Goal: Complete application form

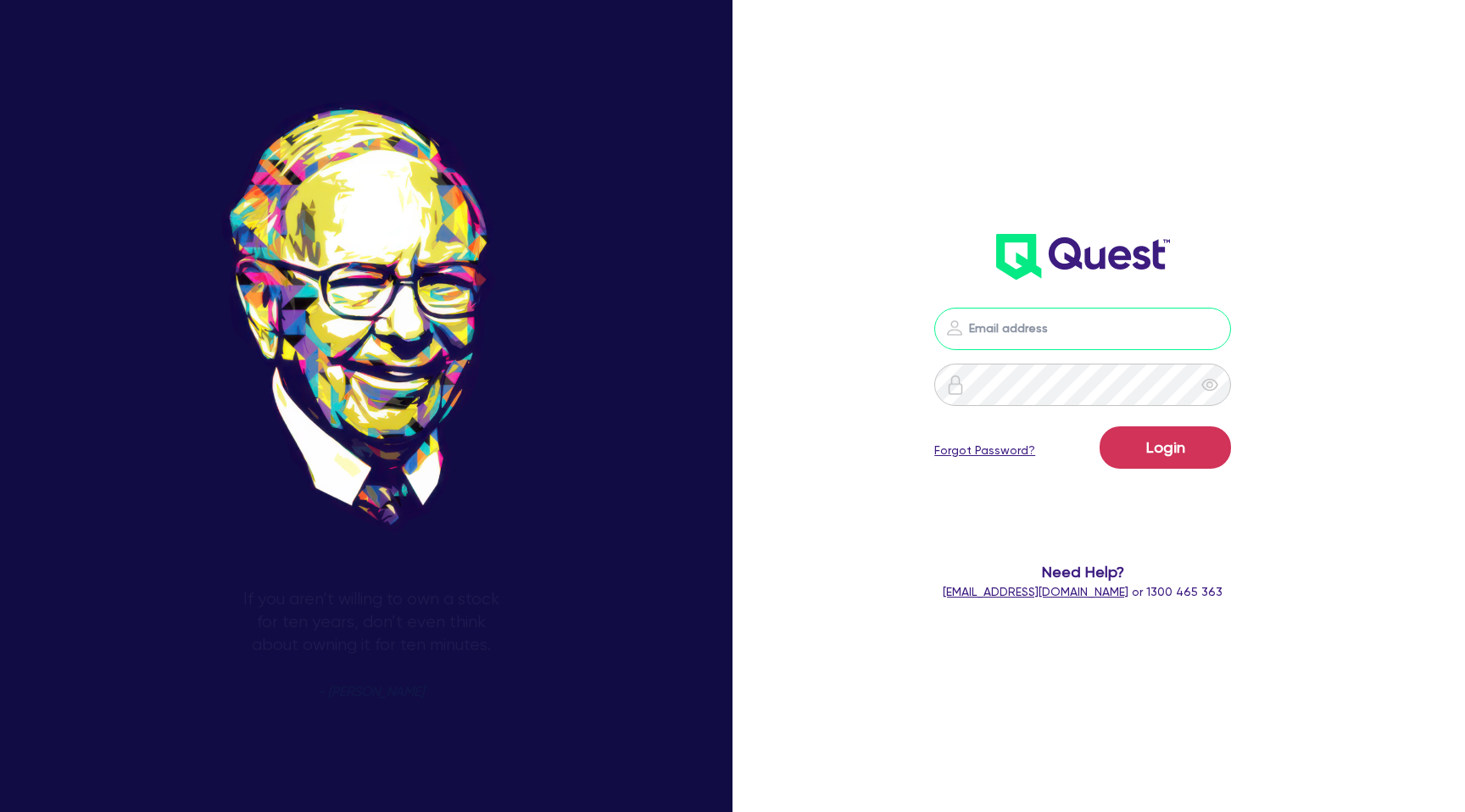
type input "[PERSON_NAME][EMAIL_ADDRESS][DOMAIN_NAME]"
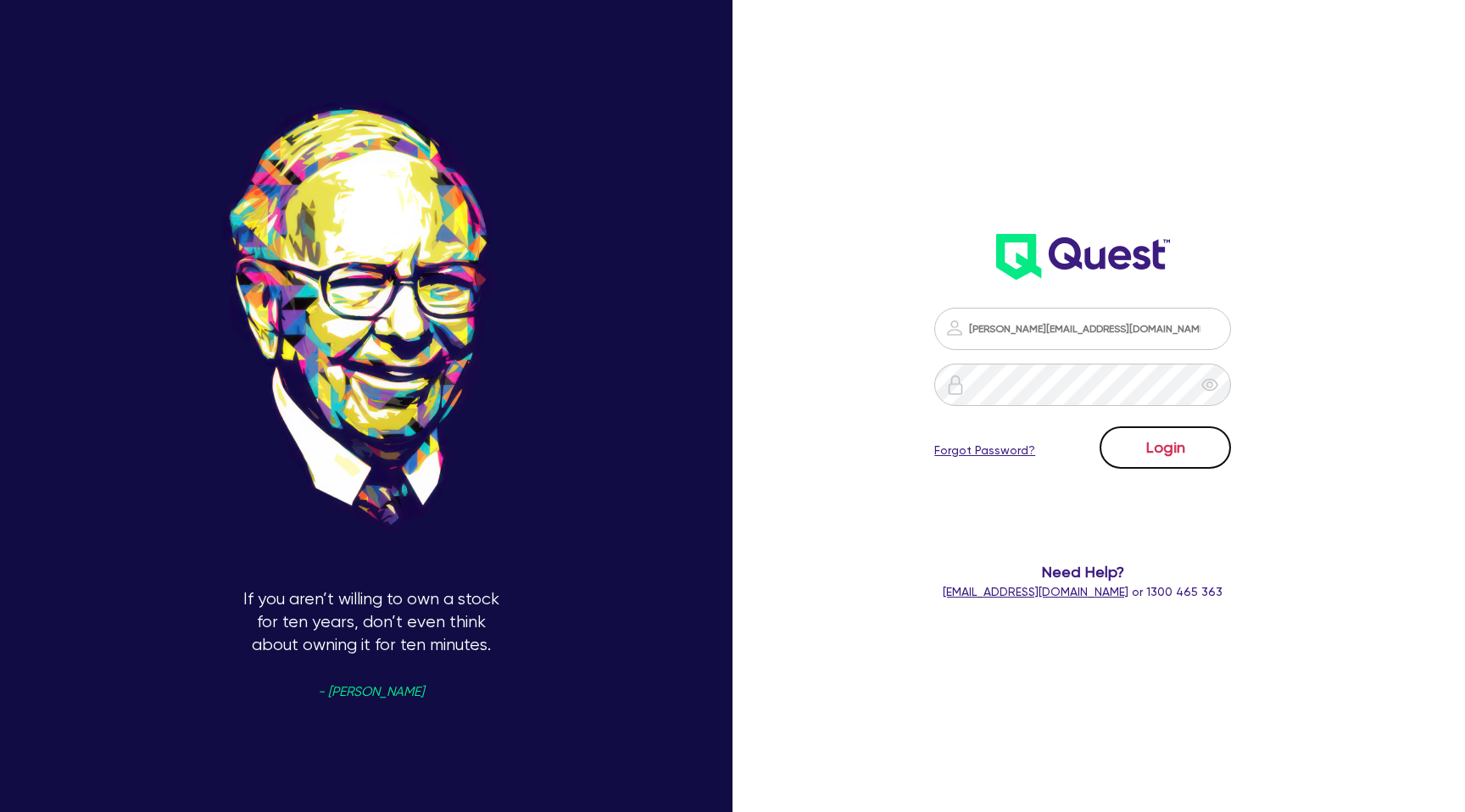
click at [1182, 455] on button "Login" at bounding box center [1166, 447] width 132 height 42
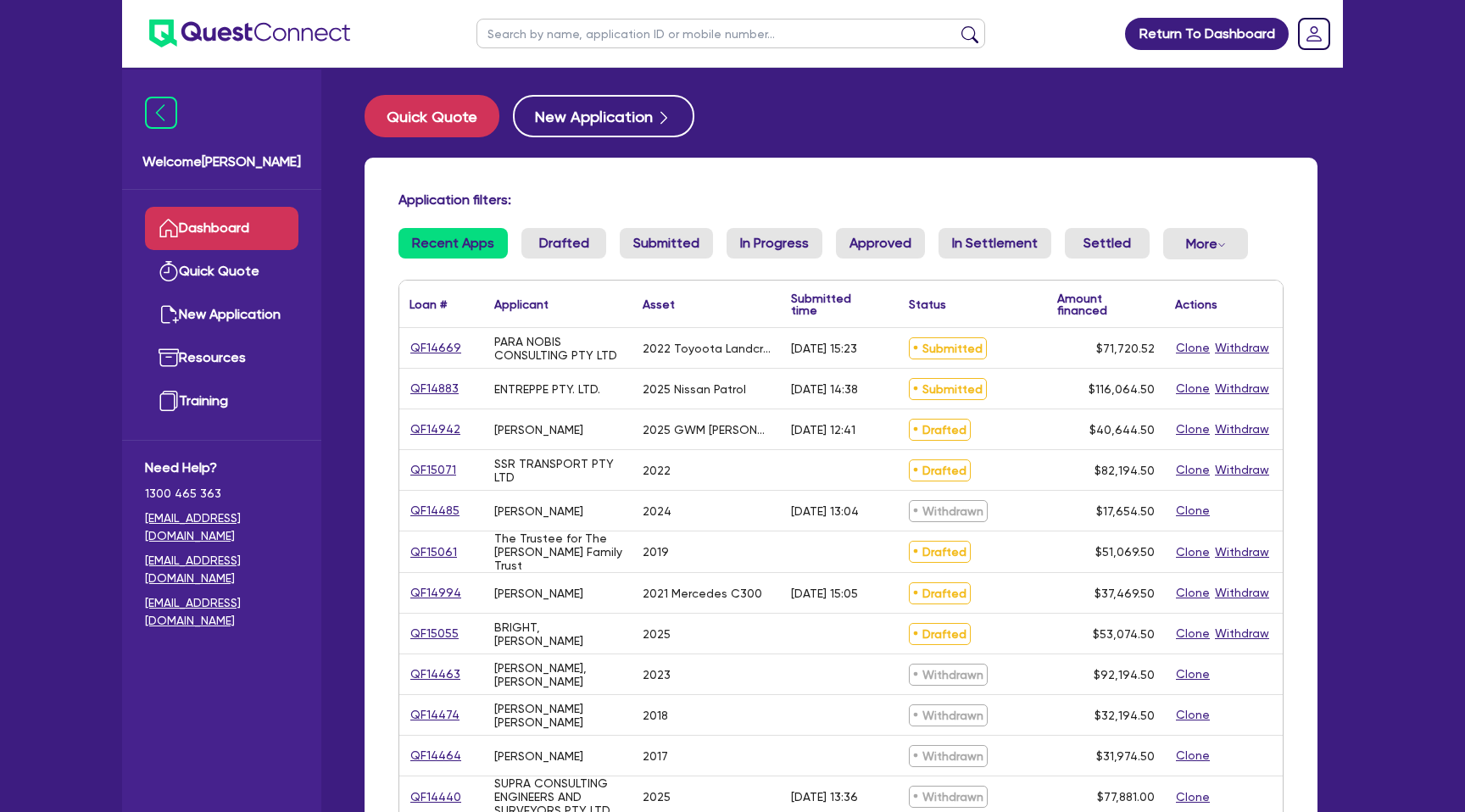
click at [601, 29] on input "text" at bounding box center [731, 33] width 509 height 29
type input "[PERSON_NAME]"
click at [956, 26] on button "submit" at bounding box center [970, 37] width 27 height 24
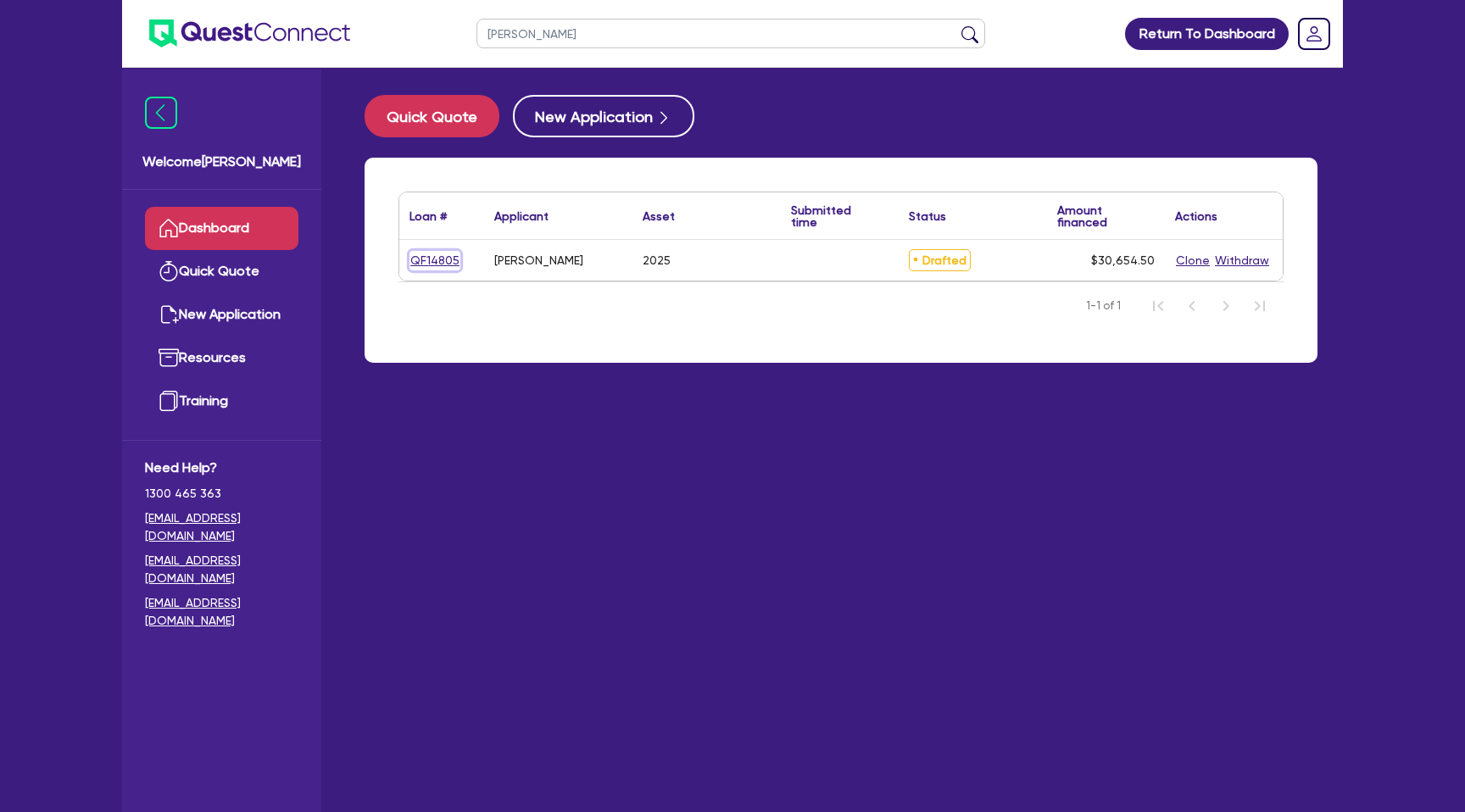
click at [432, 259] on link "QF14805" at bounding box center [435, 261] width 51 height 20
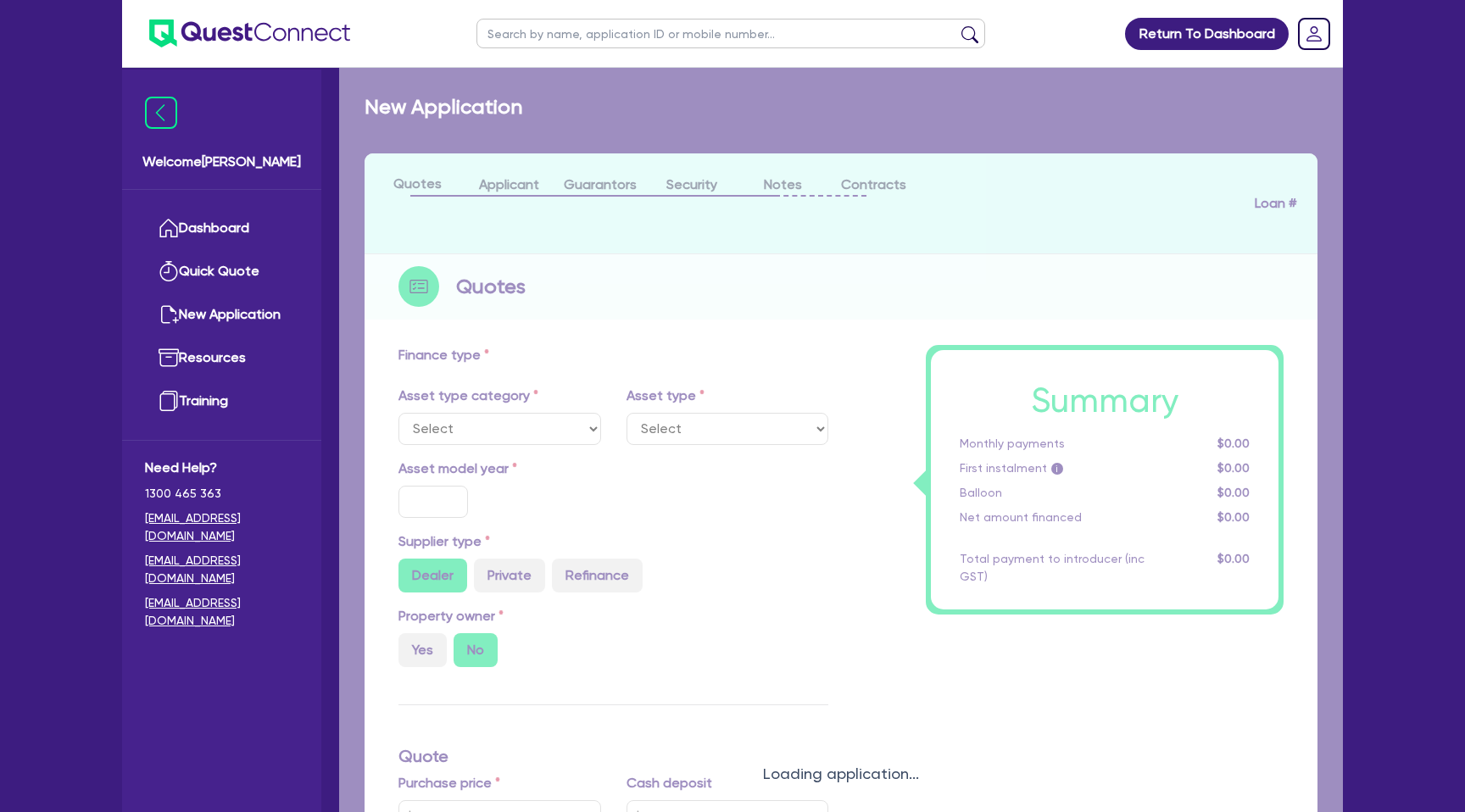
select select "CARS_AND_LIGHT_TRUCKS"
type input "2025"
type input "30,000"
type input "9.99"
type input "1,400"
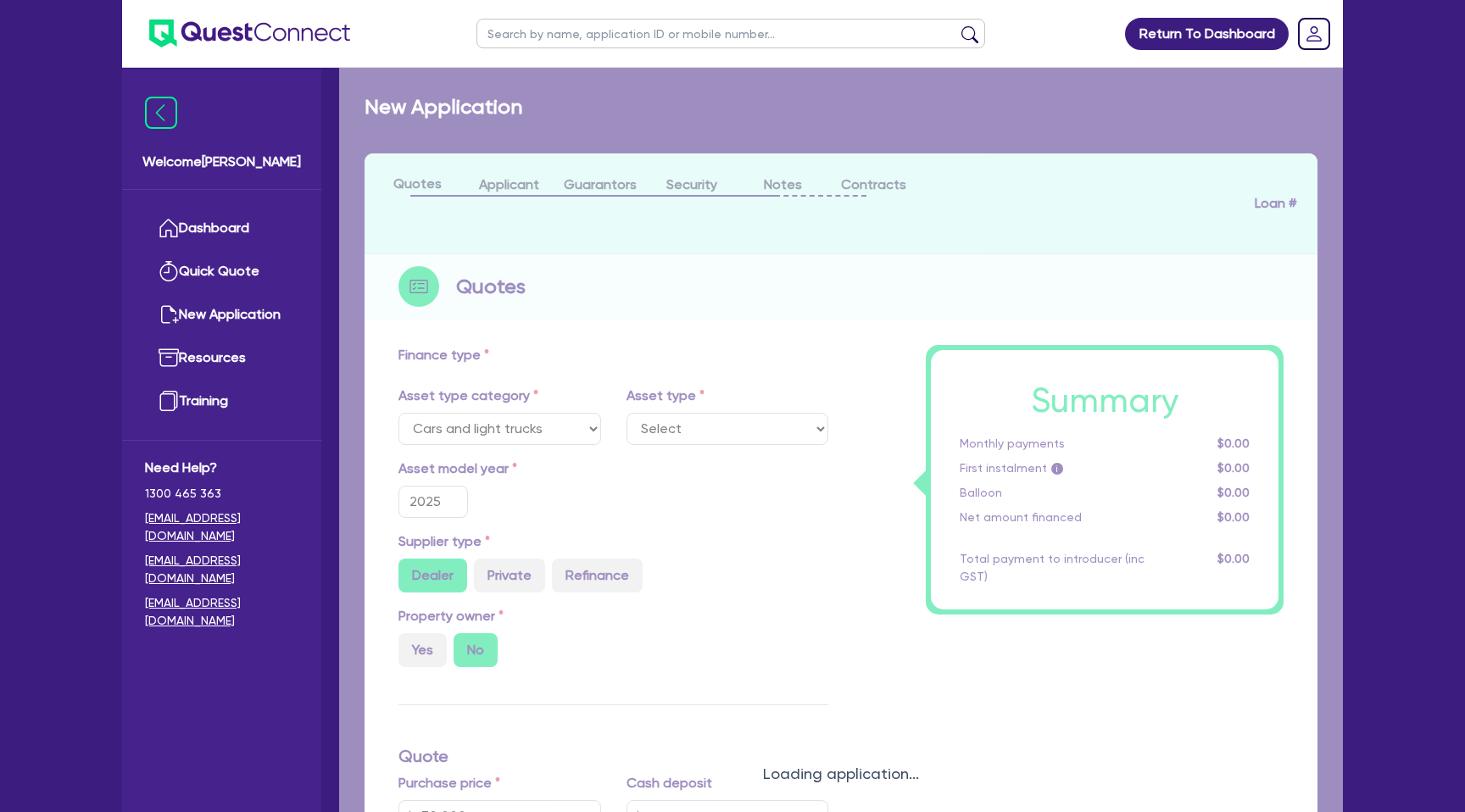
select select "PASSENGER_VEHICLES"
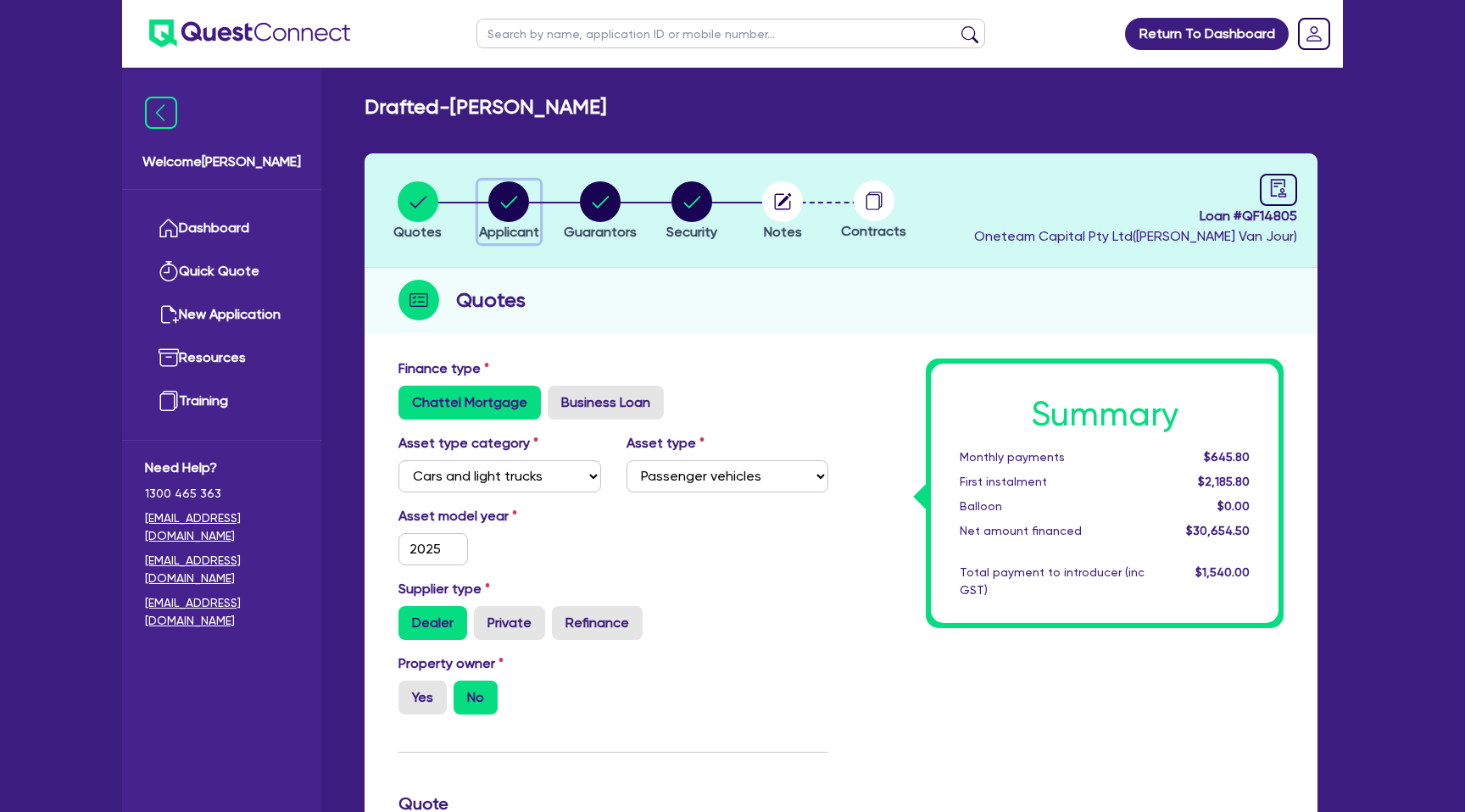
click at [500, 206] on circle "button" at bounding box center [508, 201] width 40 height 40
select select "SOLE_TRADER"
select select "ADMINISTRATIVE_SUPPORT"
select select "SUPPORT_OPERATIONS"
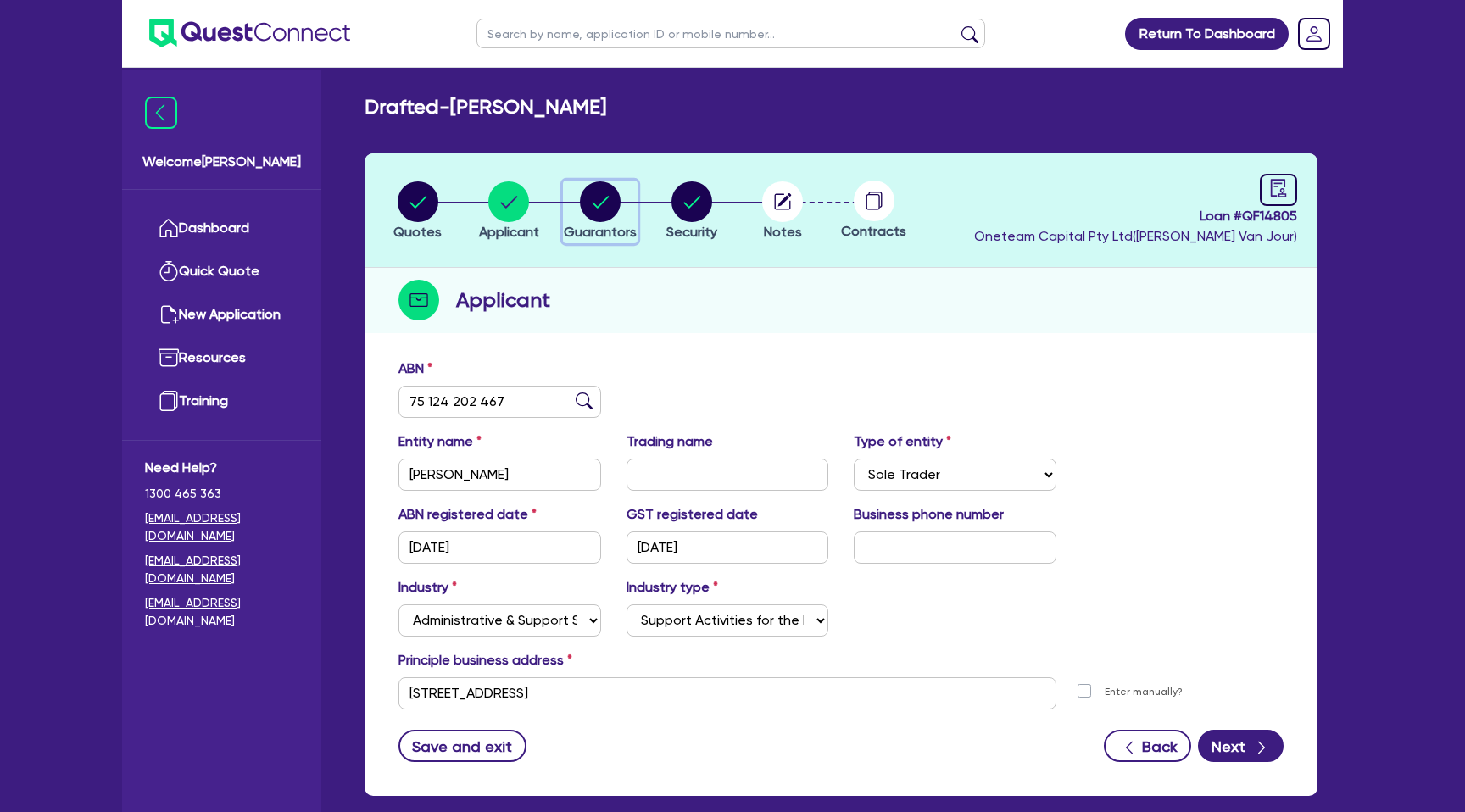
click at [601, 201] on circle "button" at bounding box center [600, 201] width 40 height 40
select select "MR"
select select "QLD"
select select "SINGLE"
select select "CASH"
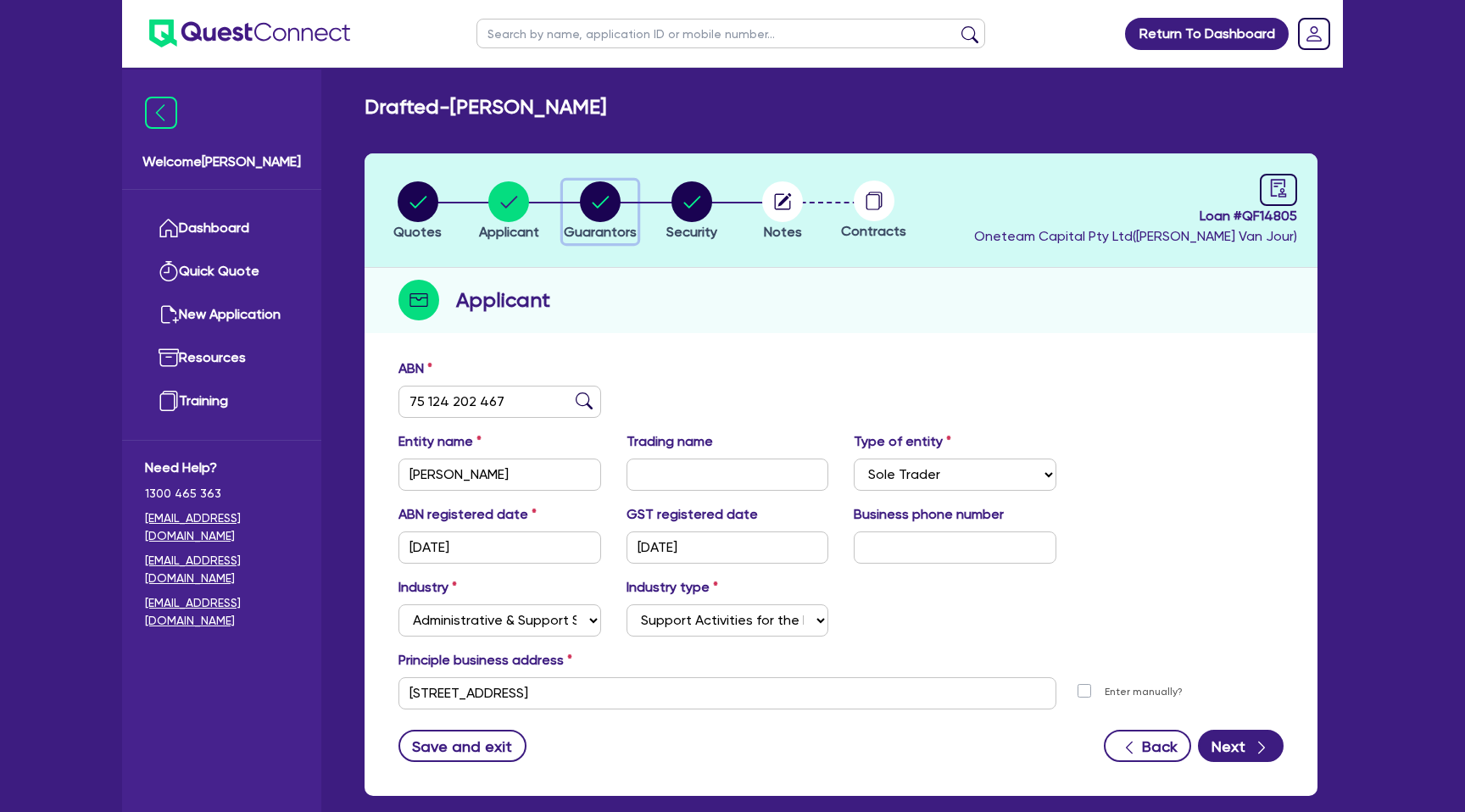
select select "VEHICLE"
select select "PERSONAL_LOAN"
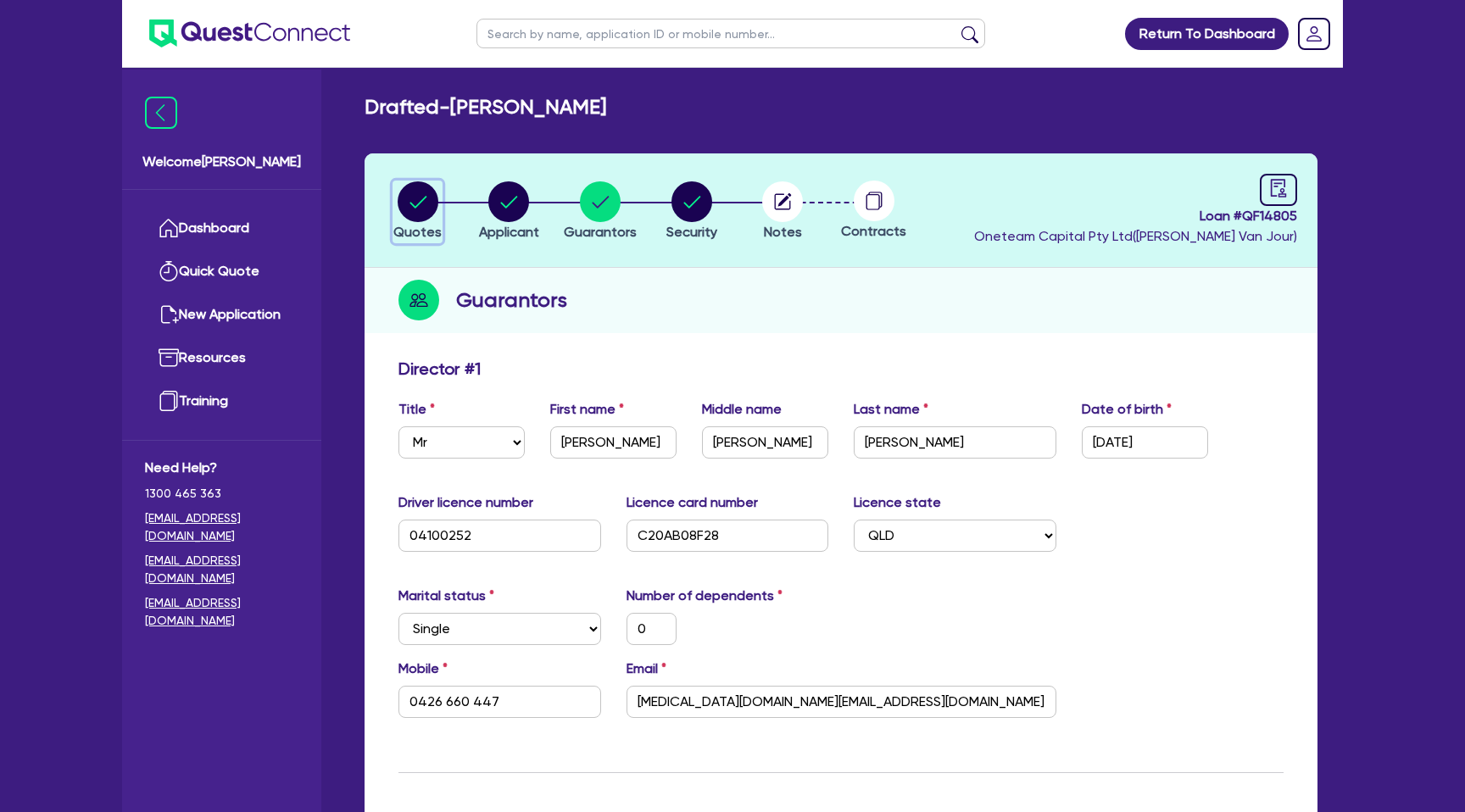
click at [433, 192] on circle "button" at bounding box center [417, 201] width 40 height 40
select select "CARS_AND_LIGHT_TRUCKS"
select select "PASSENGER_VEHICLES"
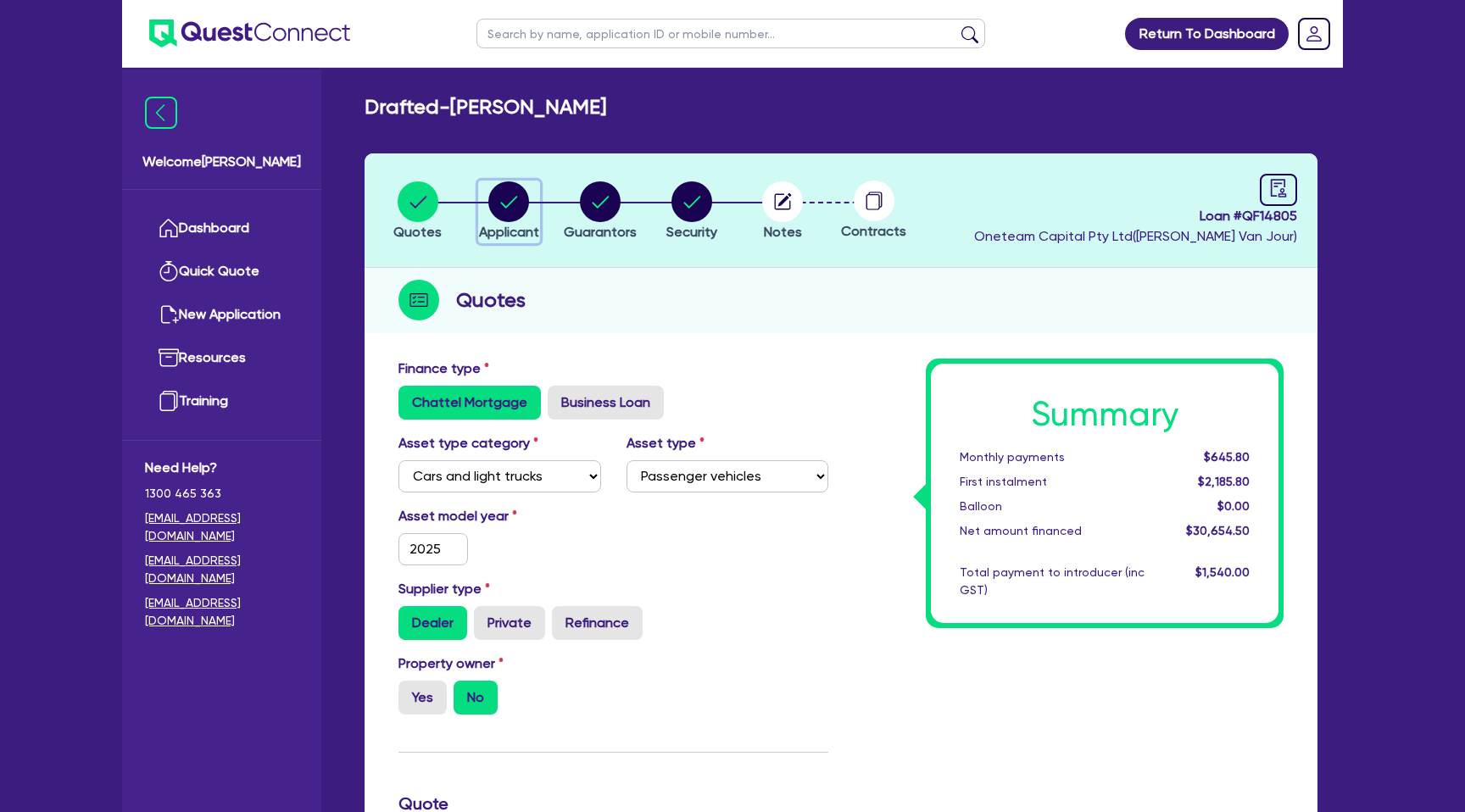
click at [512, 203] on circle "button" at bounding box center [508, 201] width 40 height 40
select select "SOLE_TRADER"
select select "ADMINISTRATIVE_SUPPORT"
select select "SUPPORT_OPERATIONS"
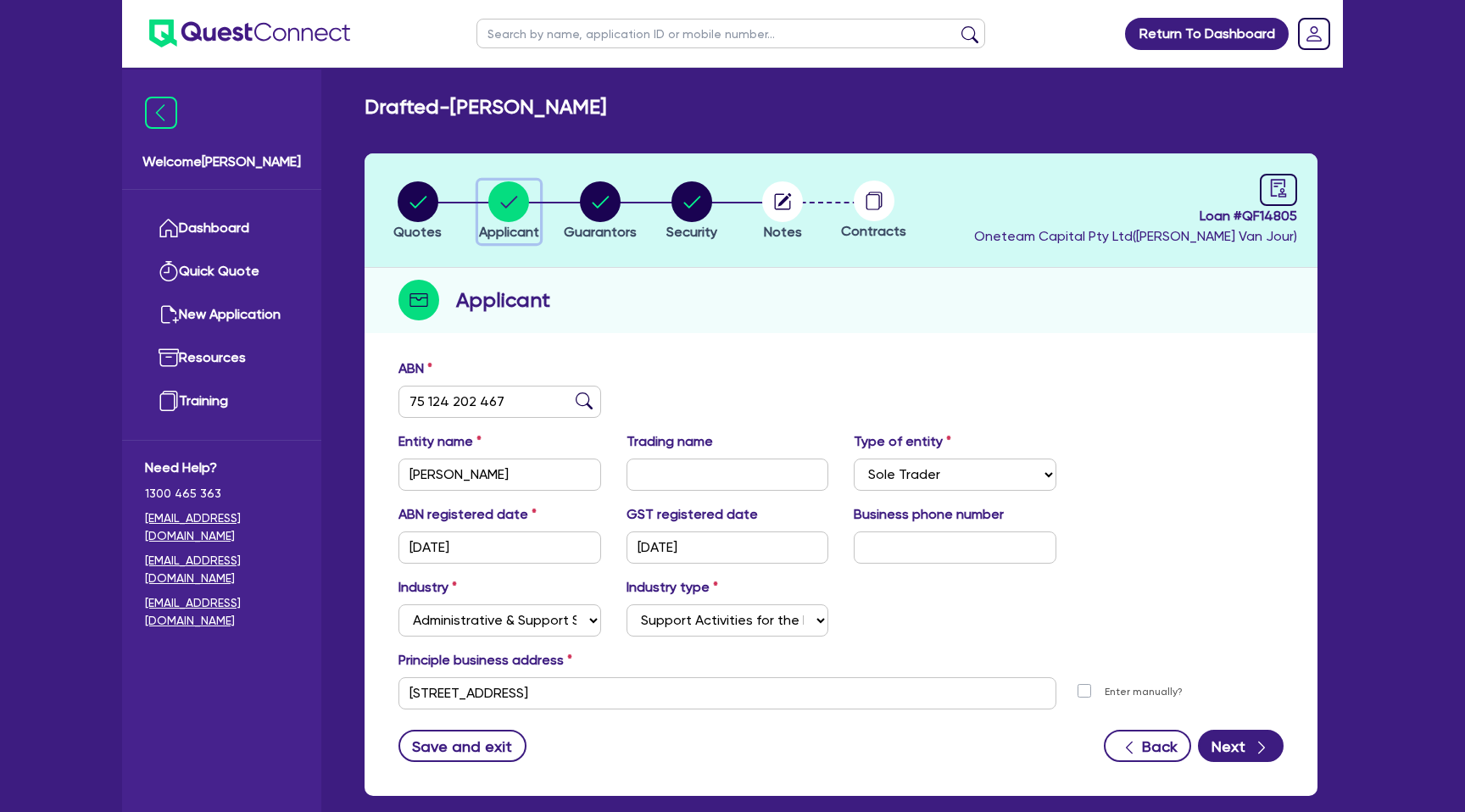
scroll to position [86, 0]
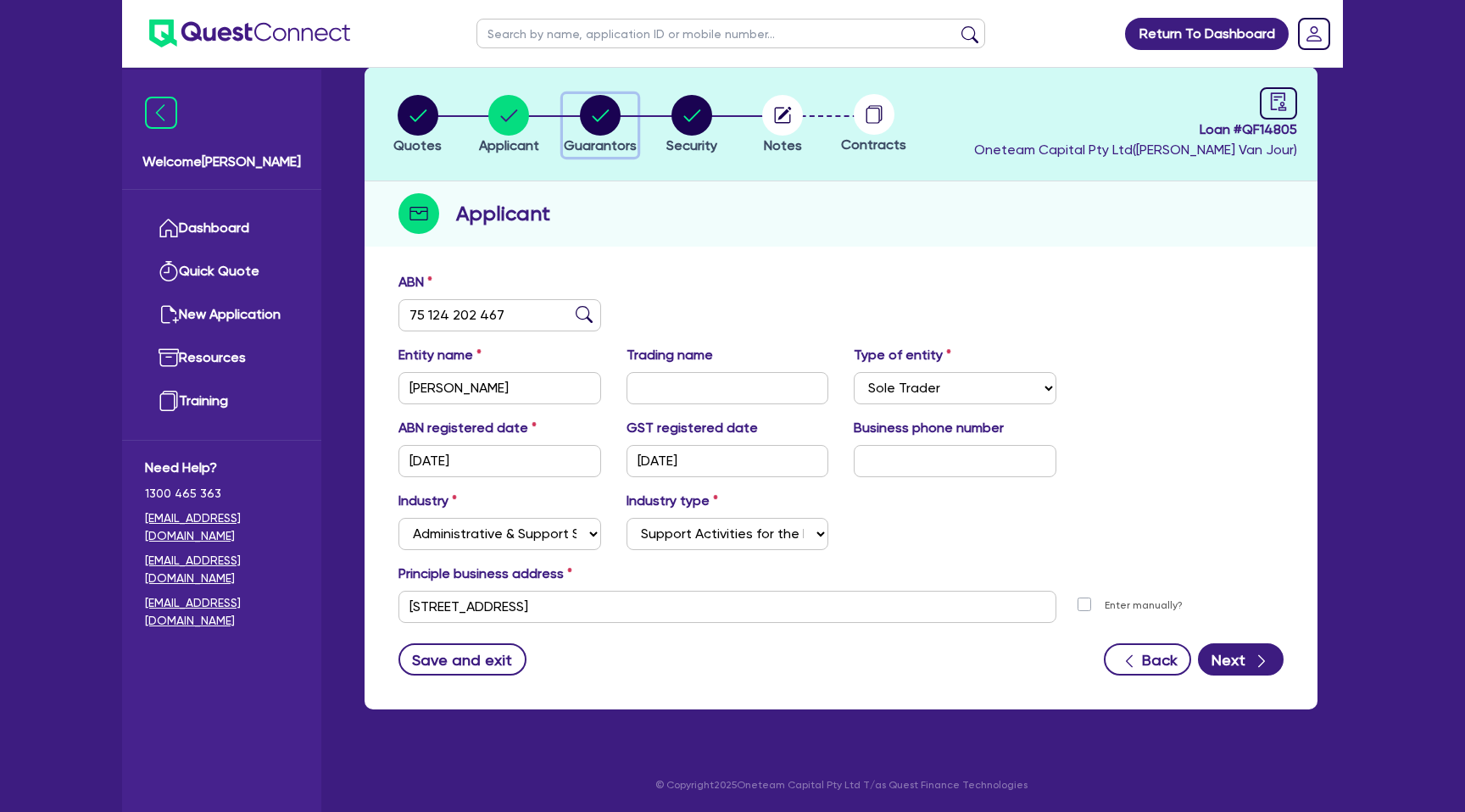
click at [606, 135] on button "Guarantors" at bounding box center [600, 126] width 75 height 63
select select "MR"
select select "QLD"
select select "SINGLE"
select select "CASH"
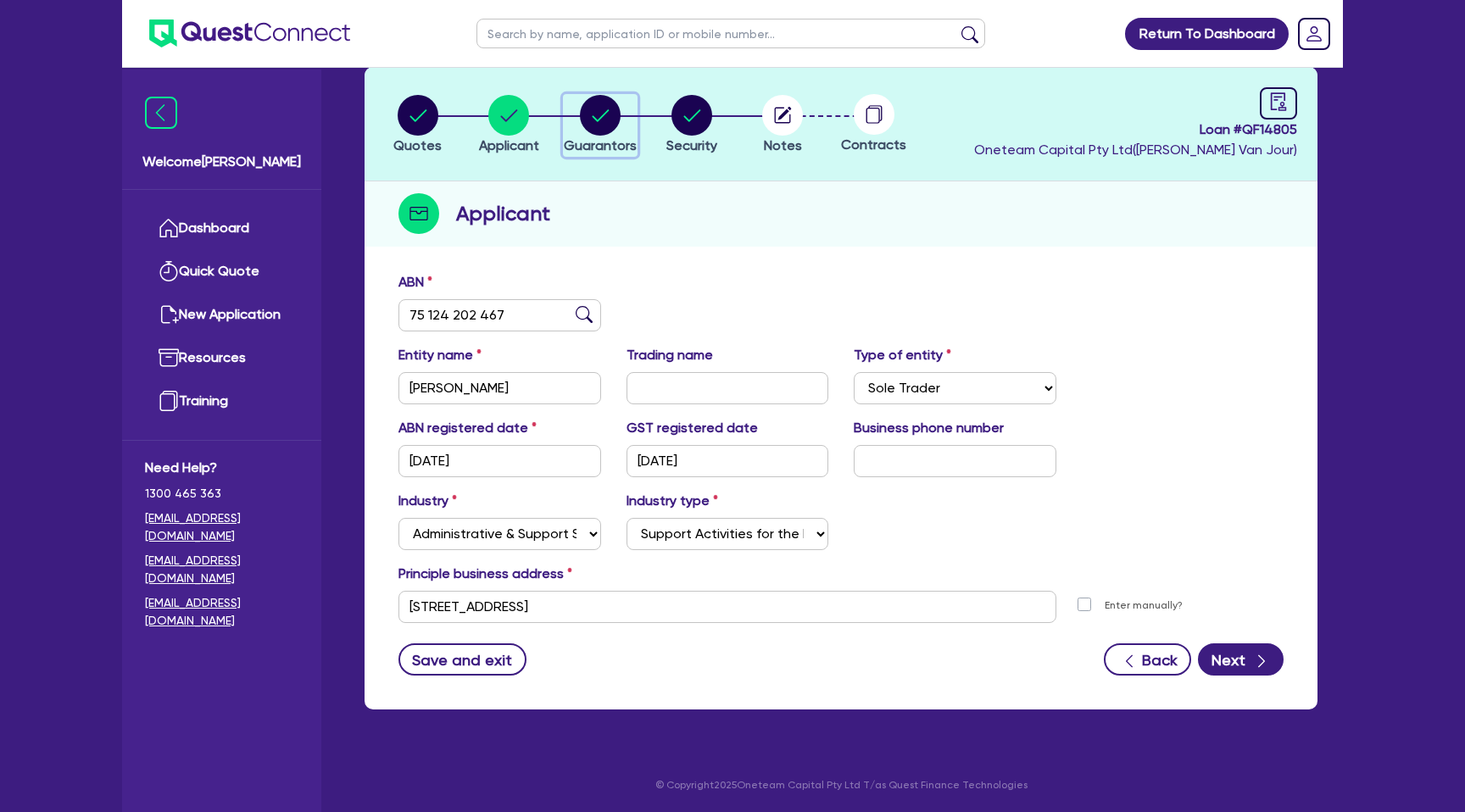
select select "VEHICLE"
select select "PERSONAL_LOAN"
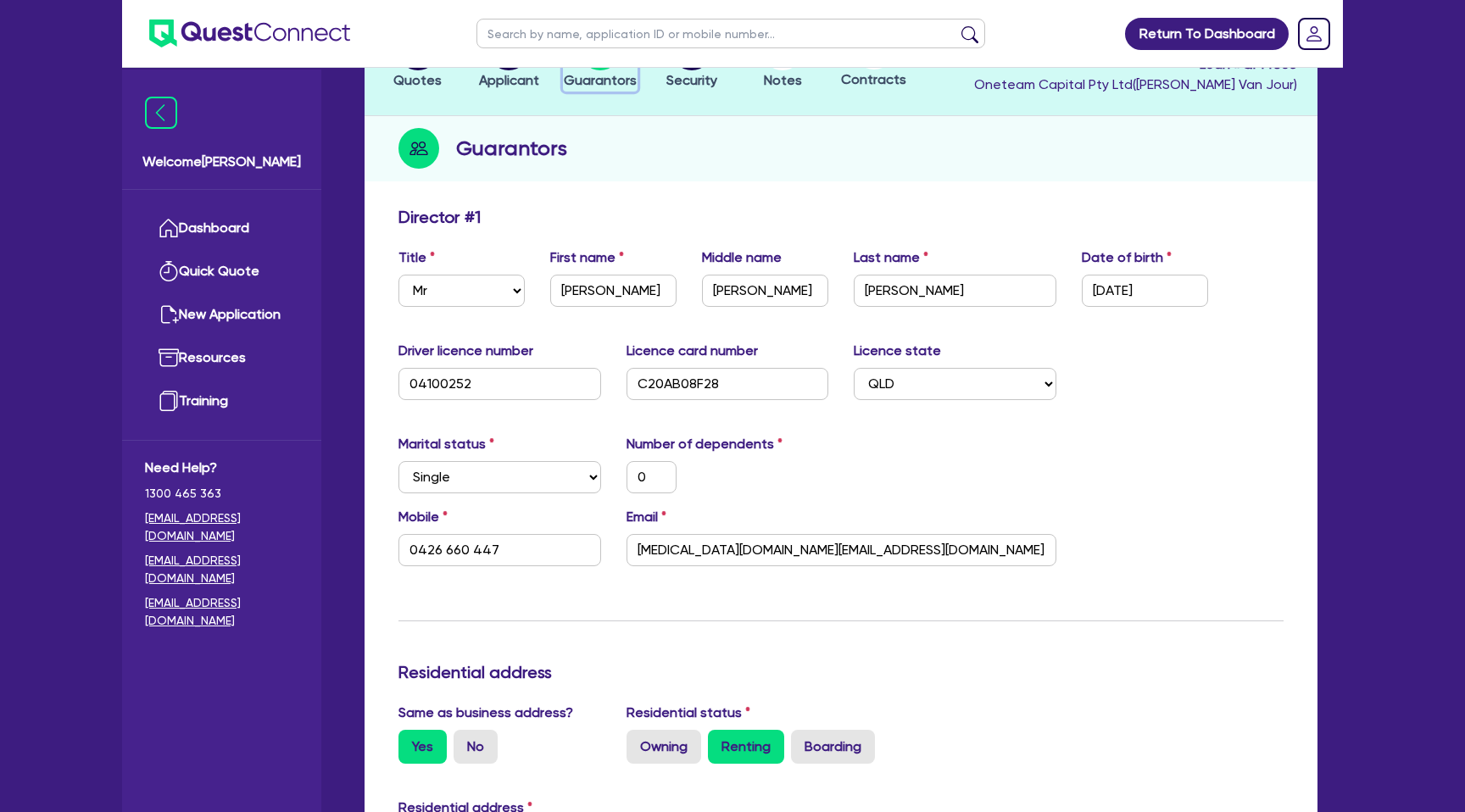
scroll to position [93, 0]
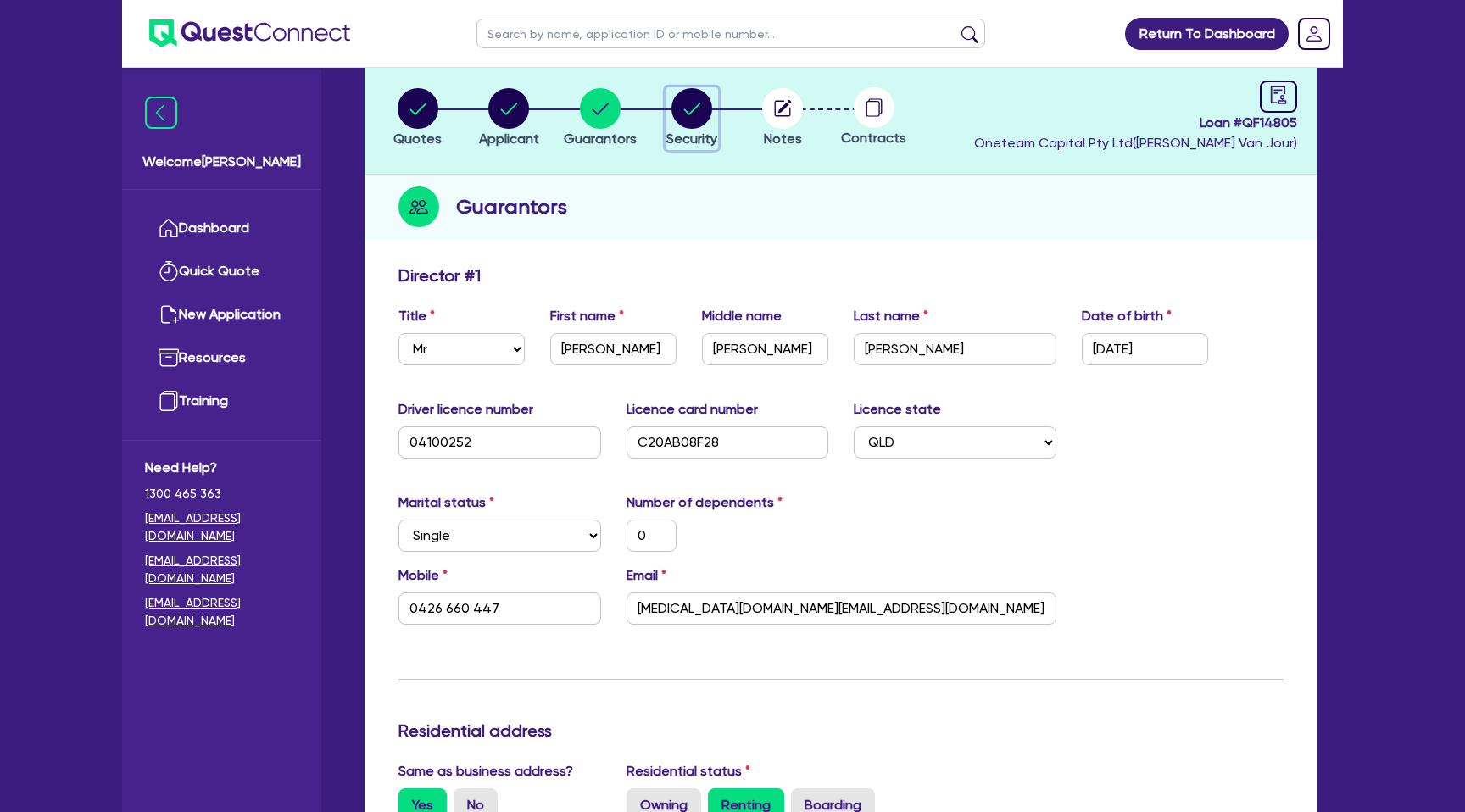
click at [691, 107] on circle "button" at bounding box center [691, 108] width 40 height 40
select select "CARS_AND_LIGHT_TRUCKS"
select select "PASSENGER_VEHICLES"
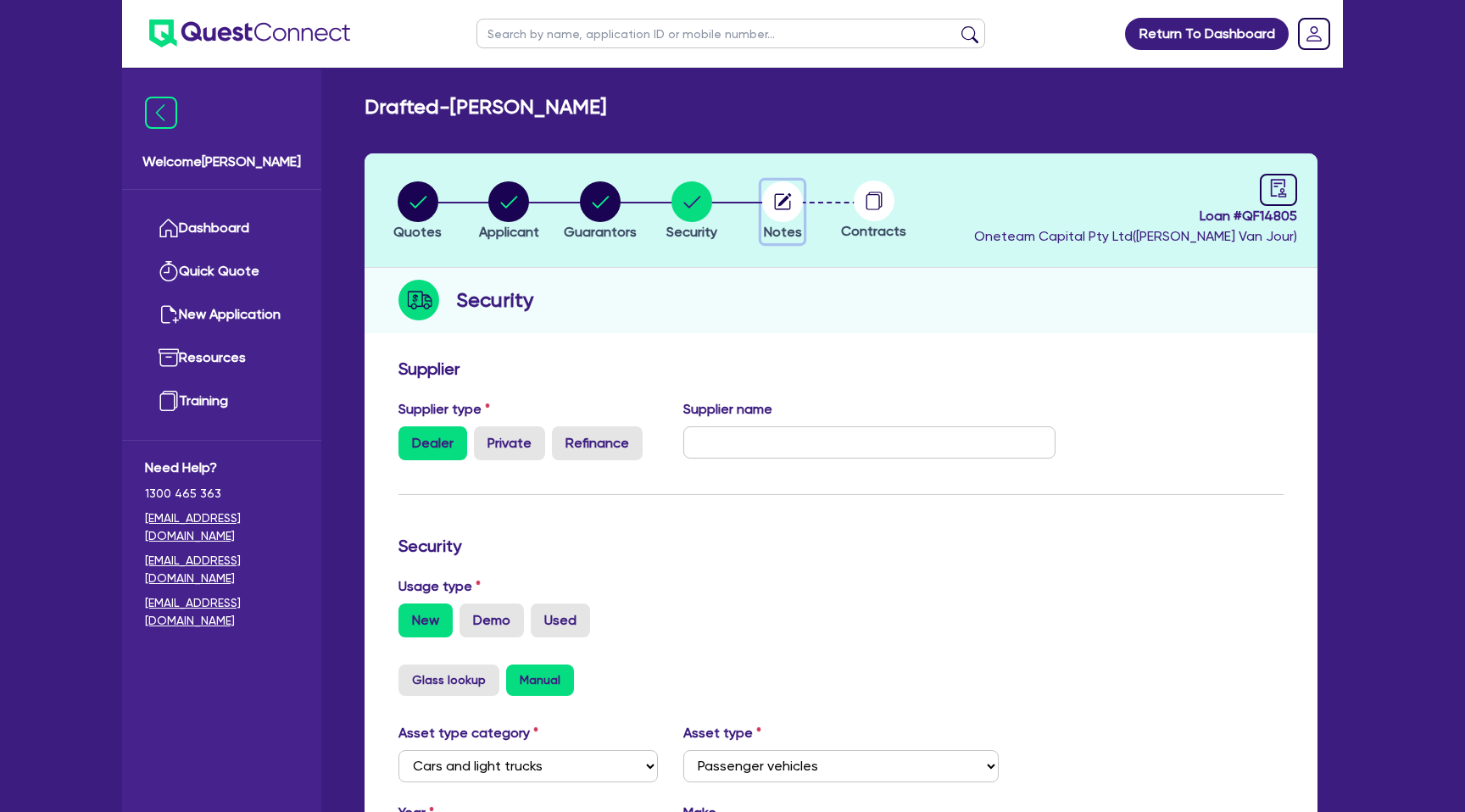
click at [789, 196] on circle "button" at bounding box center [782, 201] width 40 height 40
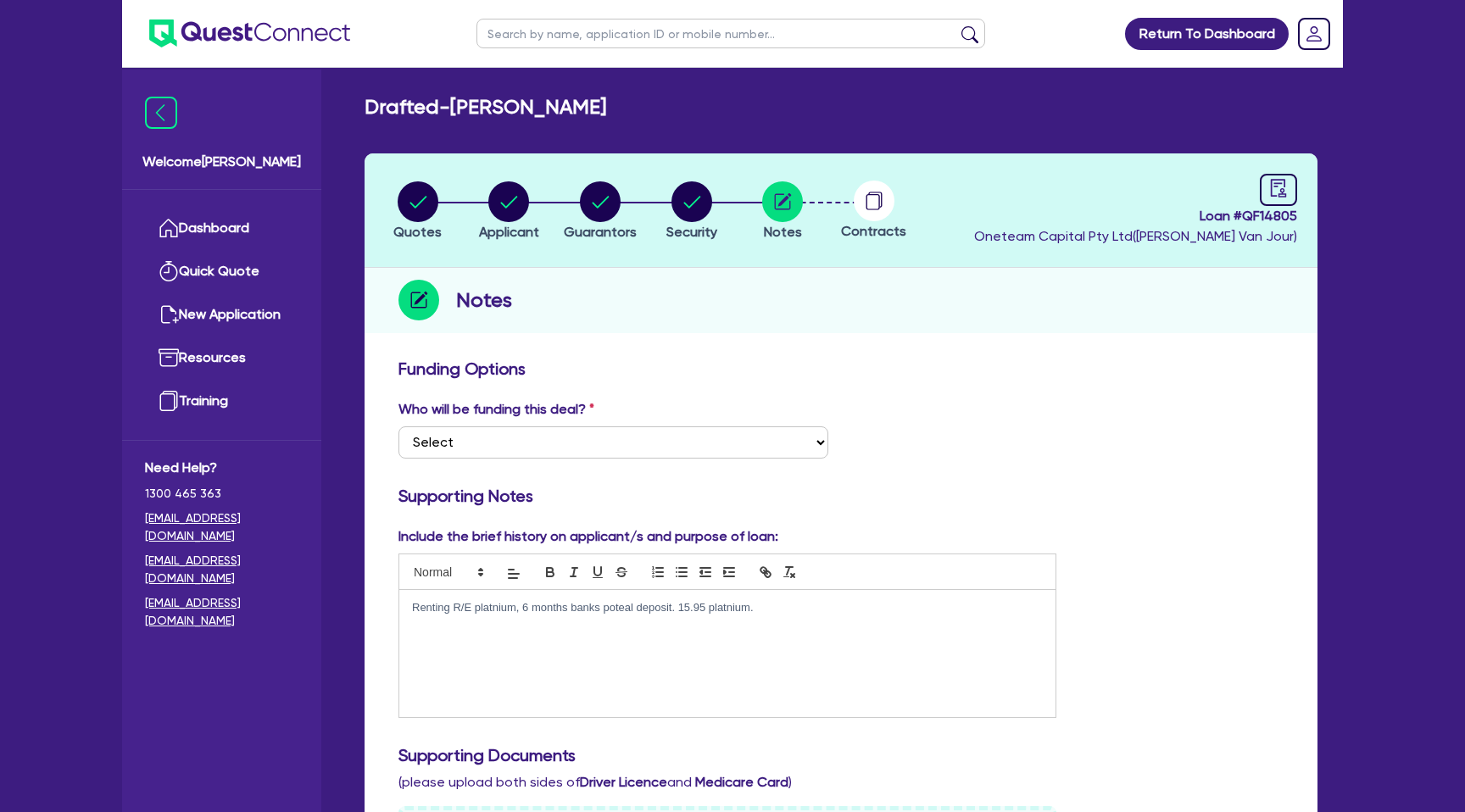
click at [841, 626] on div "Renting R/E platnium, 6 months banks poteal deposit. 15.95 platnium." at bounding box center [728, 654] width 656 height 128
click at [1113, 413] on div "Who will be funding this deal? Select I want Quest to fund 100% I will fund 100…" at bounding box center [841, 436] width 910 height 73
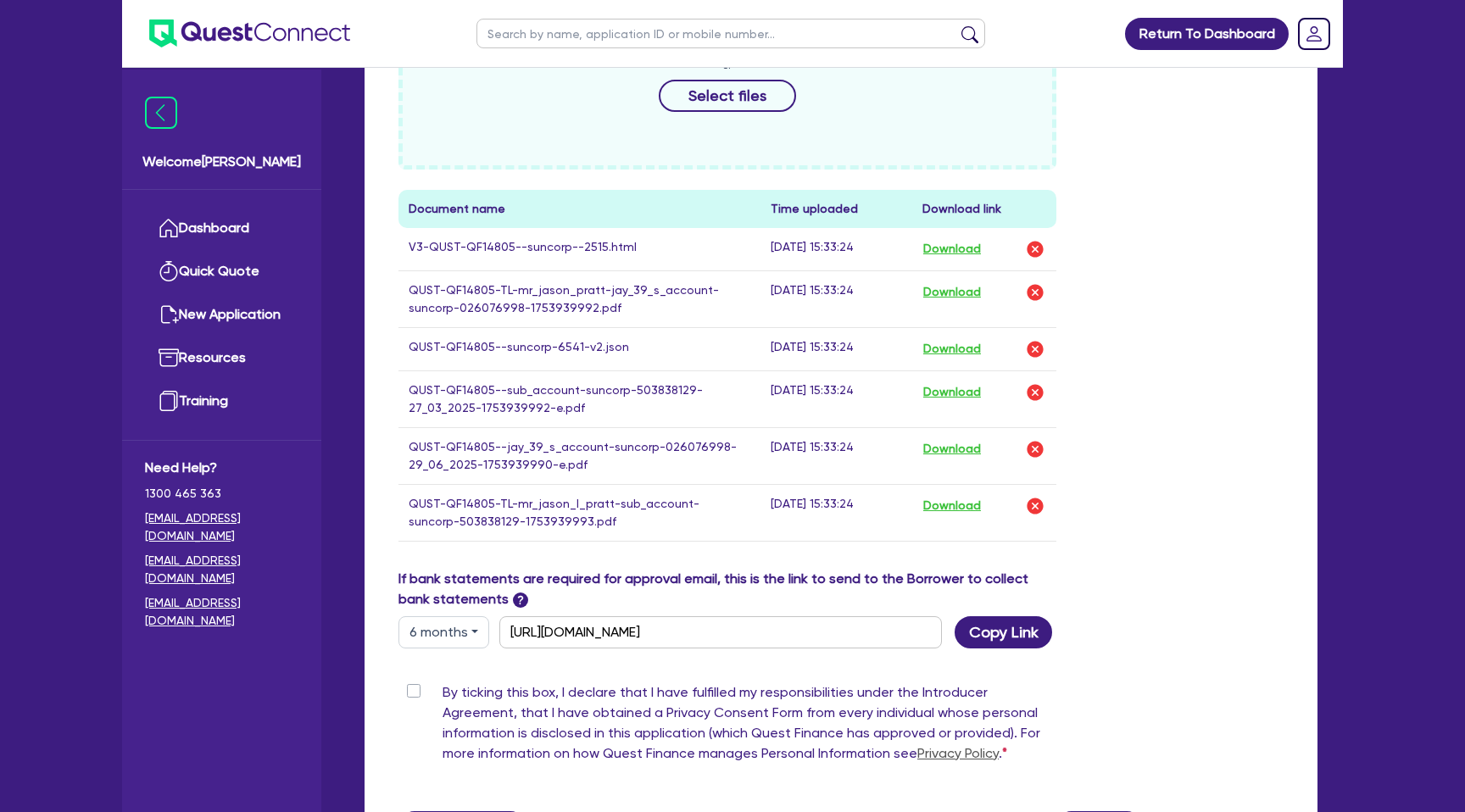
scroll to position [989, 0]
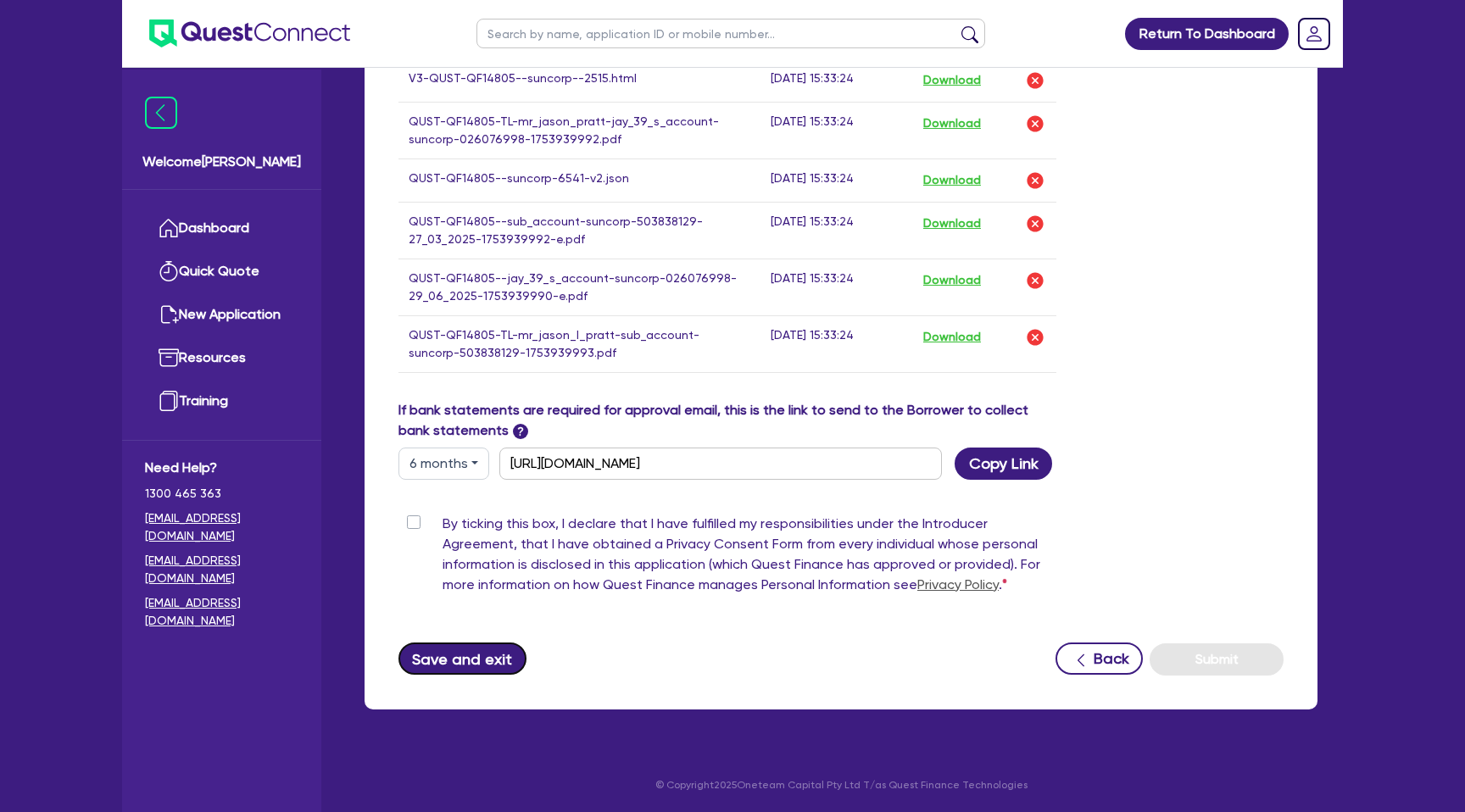
click at [453, 662] on button "Save and exit" at bounding box center [462, 658] width 128 height 32
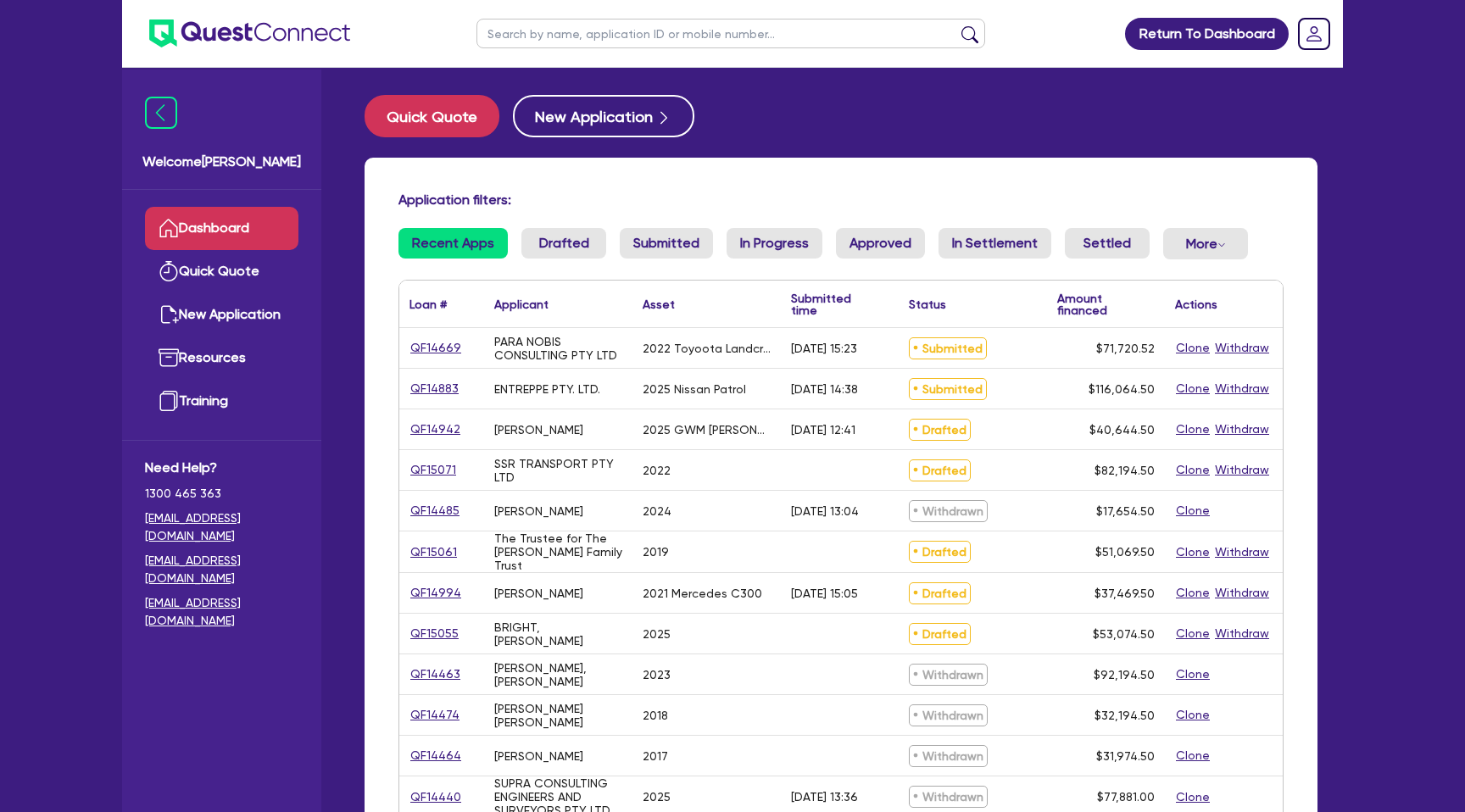
click at [593, 34] on input "text" at bounding box center [731, 33] width 509 height 29
type input "[PERSON_NAME]"
click at [956, 26] on button "submit" at bounding box center [970, 37] width 27 height 24
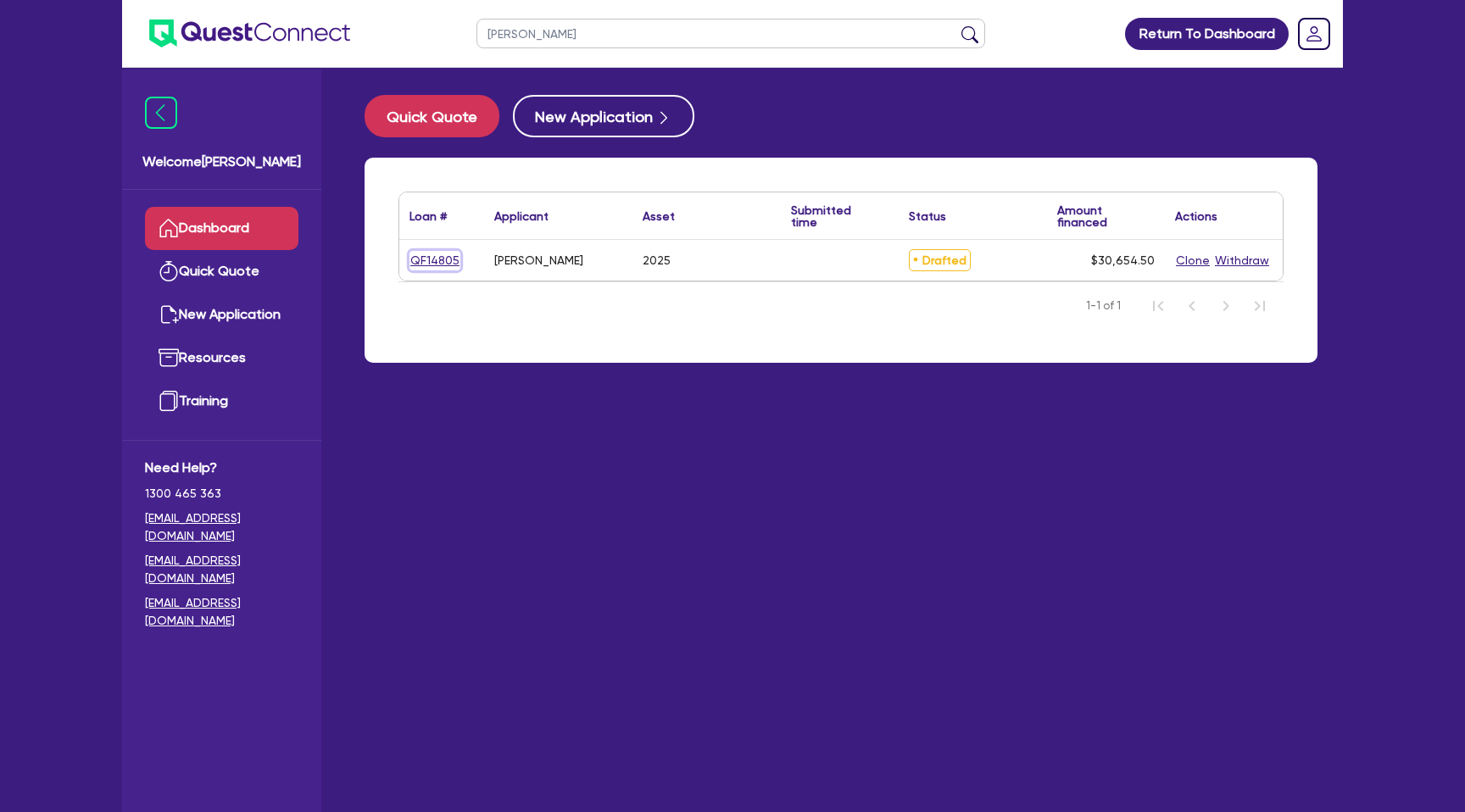
click at [444, 259] on link "QF14805" at bounding box center [435, 261] width 51 height 20
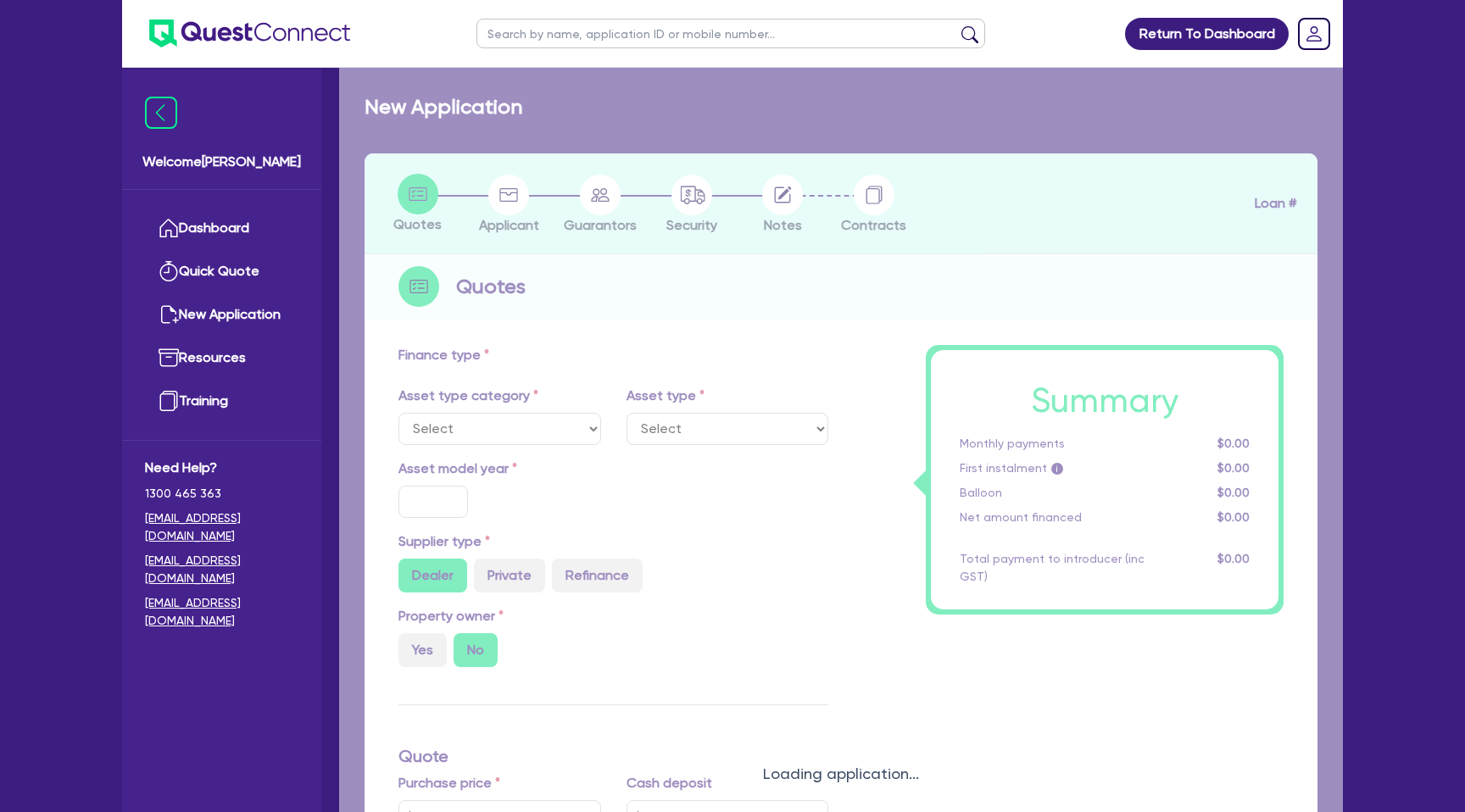
select select "CARS_AND_LIGHT_TRUCKS"
type input "2025"
type input "30,000"
type input "9.99"
type input "1,400"
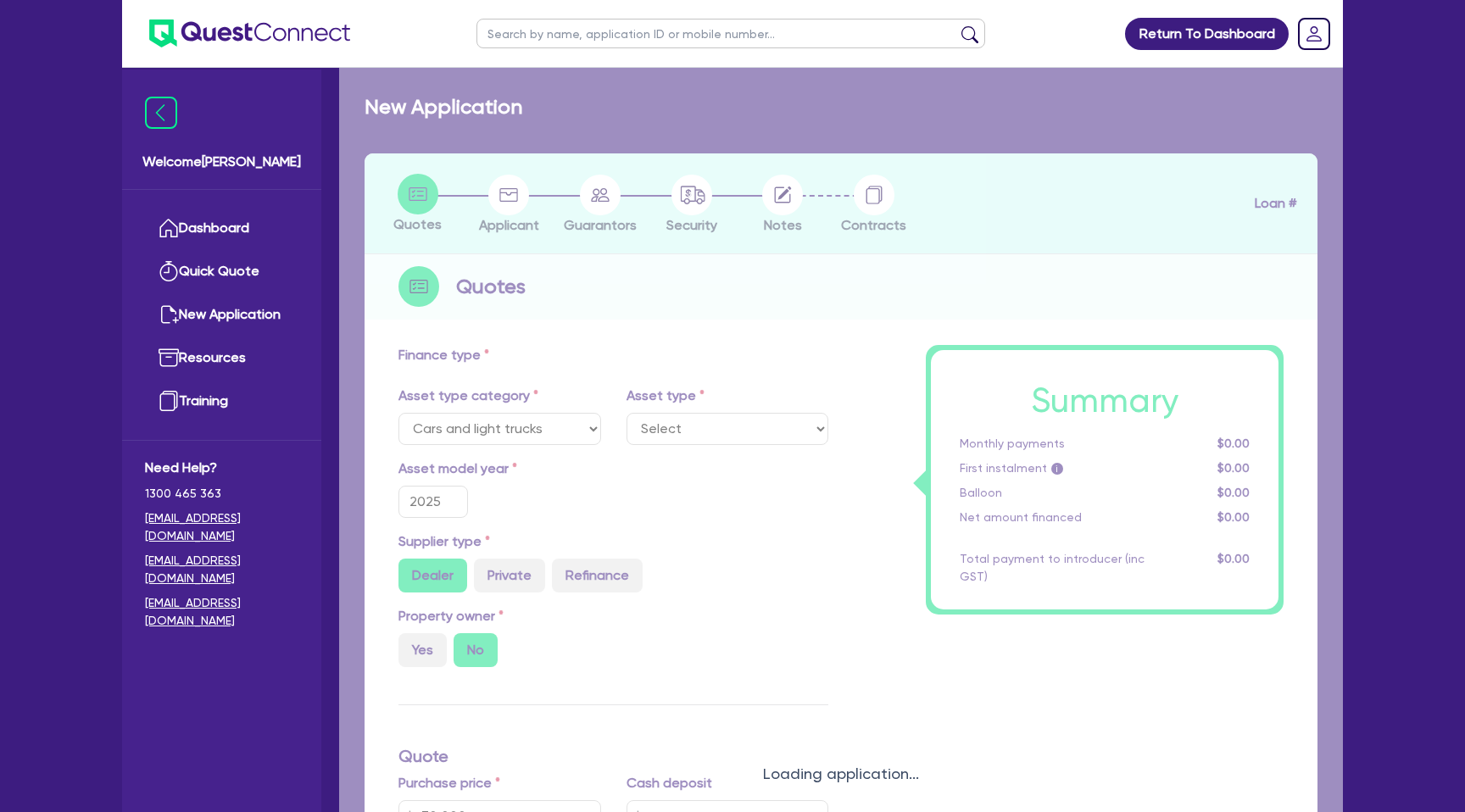
select select "PASSENGER_VEHICLES"
